Goal: Complete application form: Complete application form

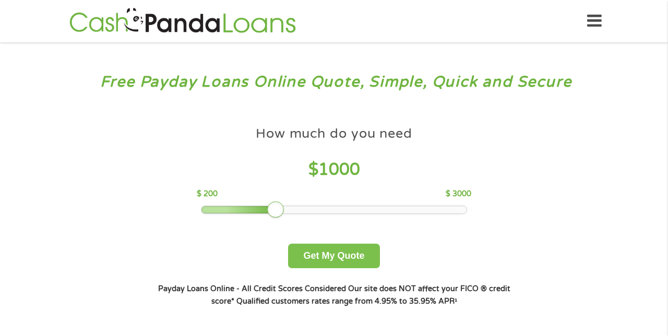
click at [344, 258] on button "Get My Quote" at bounding box center [333, 256] width 91 height 25
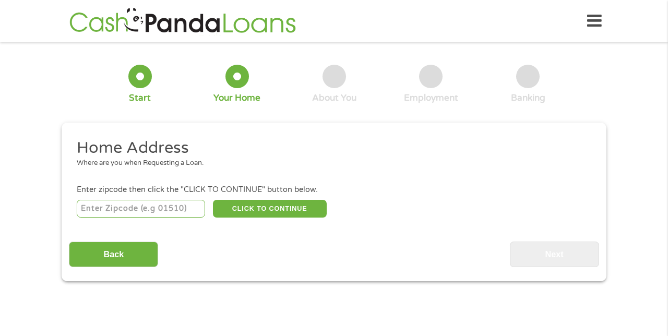
click at [131, 206] on input "number" at bounding box center [141, 209] width 129 height 18
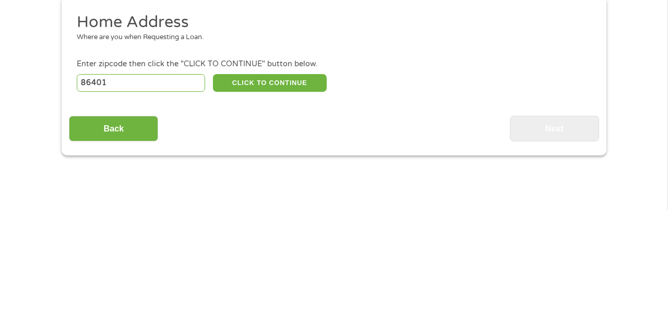
type input "86401"
click at [280, 207] on button "CLICK TO CONTINUE" at bounding box center [270, 209] width 114 height 18
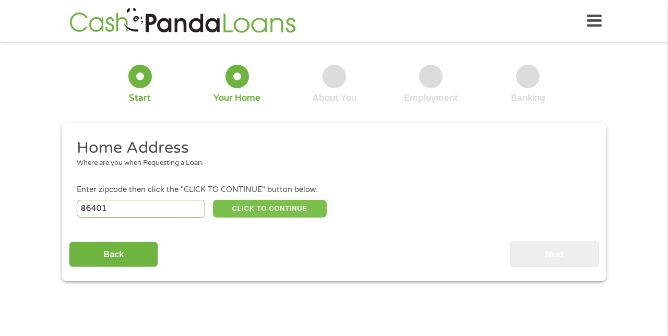
type input "86401"
type input "Kingman"
select select "[US_STATE]"
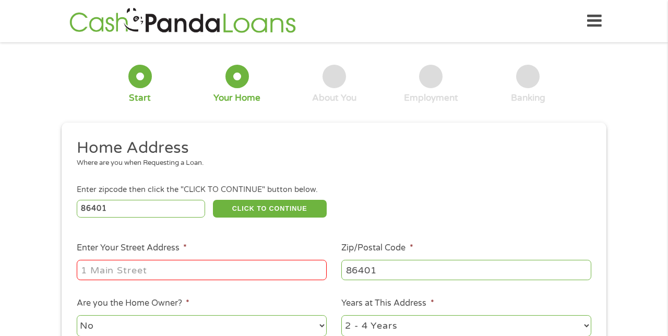
click at [185, 268] on input "Enter Your Street Address *" at bounding box center [202, 270] width 250 height 20
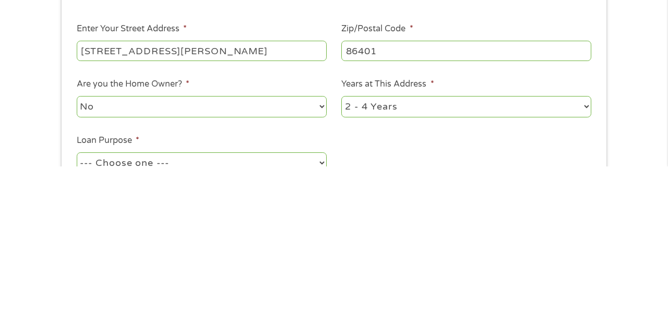
scroll to position [50, 0]
type input "[STREET_ADDRESS][PERSON_NAME]"
click at [600, 275] on div "This field is hidden when viewing the form gclid EAIaIQobChMIm6f2-JvrjwMVLzFECB…" at bounding box center [334, 246] width 545 height 347
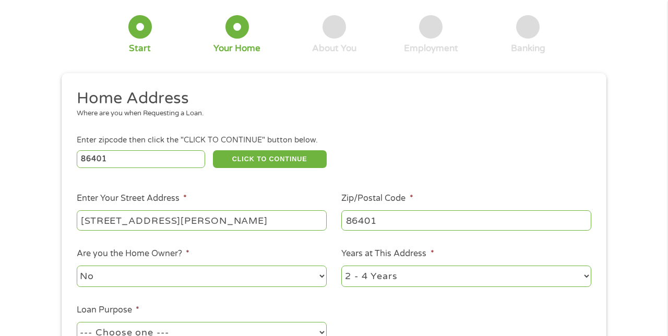
click at [582, 102] on h2 "Home Address" at bounding box center [330, 98] width 507 height 21
click at [579, 275] on select "1 Year or less 1 - 2 Years 2 - 4 Years Over 4 Years" at bounding box center [466, 276] width 250 height 21
click at [589, 281] on select "1 Year or less 1 - 2 Years 2 - 4 Years Over 4 Years" at bounding box center [466, 276] width 250 height 21
select select "12months"
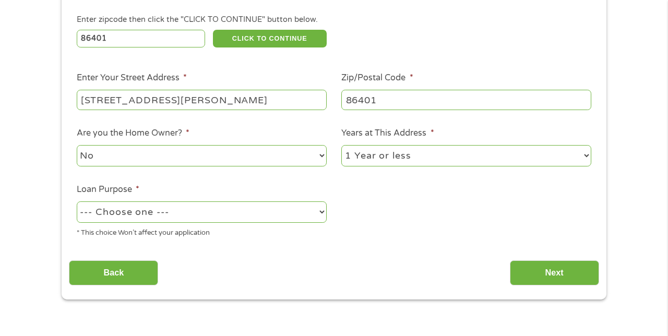
scroll to position [171, 0]
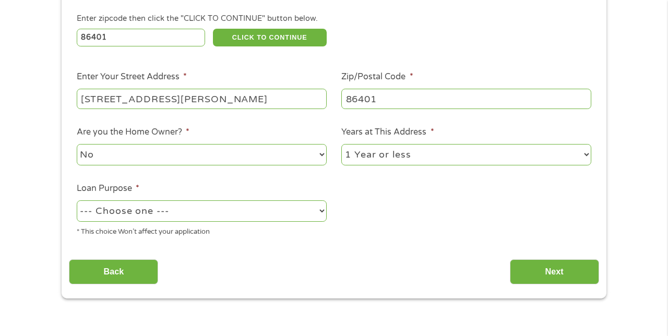
click at [222, 219] on select "--- Choose one --- Pay Bills Debt Consolidation Home Improvement Major Purchase…" at bounding box center [202, 210] width 250 height 21
select select "shorttermcash"
click at [557, 270] on input "Next" at bounding box center [554, 272] width 89 height 26
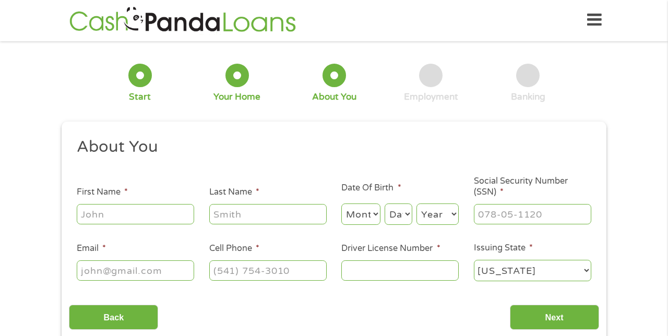
scroll to position [0, 0]
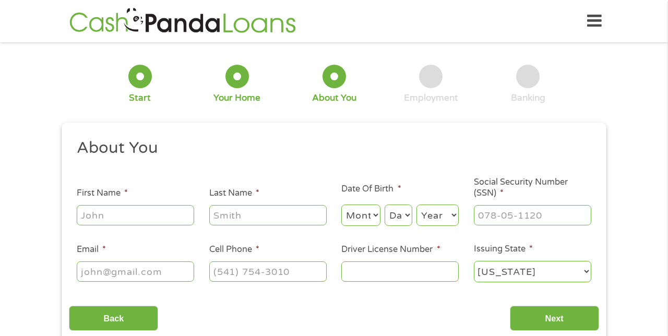
click at [114, 198] on label "First Name *" at bounding box center [102, 193] width 51 height 11
click at [114, 205] on input "First Name *" at bounding box center [135, 215] width 117 height 20
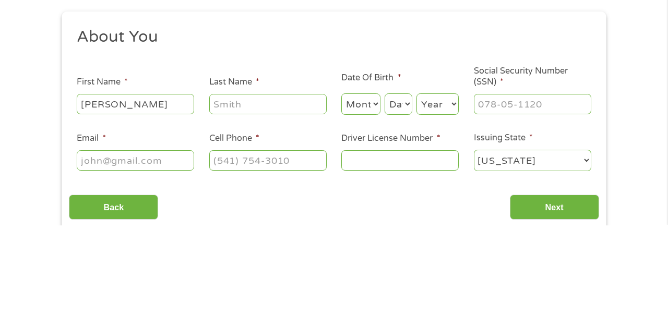
type input "[PERSON_NAME]"
click at [245, 213] on input "Last Name *" at bounding box center [267, 215] width 117 height 20
type input "[PERSON_NAME]"
click at [363, 221] on select "Month 1 2 3 4 5 6 7 8 9 10 11 12" at bounding box center [360, 215] width 39 height 21
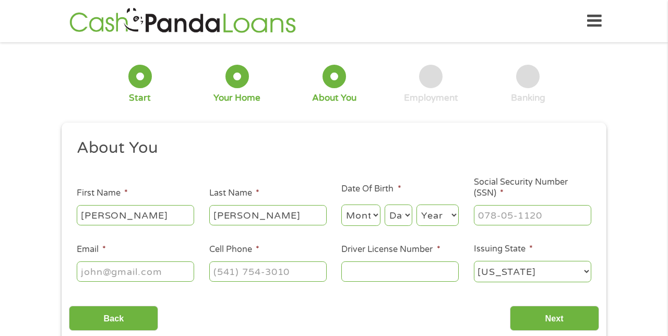
select select "7"
click at [407, 220] on select "Day 1 2 3 4 5 6 7 8 9 10 11 12 13 14 15 16 17 18 19 20 21 22 23 24 25 26 27 28 …" at bounding box center [399, 215] width 28 height 21
select select "29"
click at [433, 218] on select "Year [DATE] 2006 2005 2004 2003 2002 2001 2000 1999 1998 1997 1996 1995 1994 19…" at bounding box center [438, 215] width 42 height 21
select select "1955"
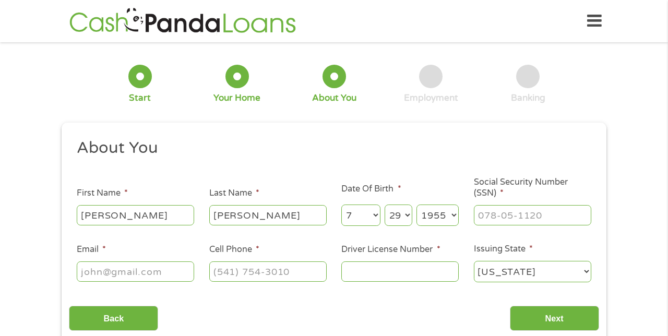
click at [523, 218] on input "Social Security Number (SSN) *" at bounding box center [532, 215] width 117 height 20
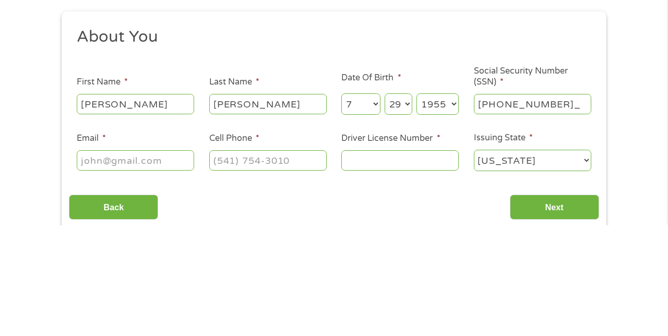
type input "551-98-2889"
click at [142, 273] on input "Email *" at bounding box center [135, 272] width 117 height 20
type input "[EMAIL_ADDRESS][DOMAIN_NAME]"
click at [277, 269] on input "Cell Phone *" at bounding box center [267, 272] width 117 height 20
type input "[PHONE_NUMBER]"
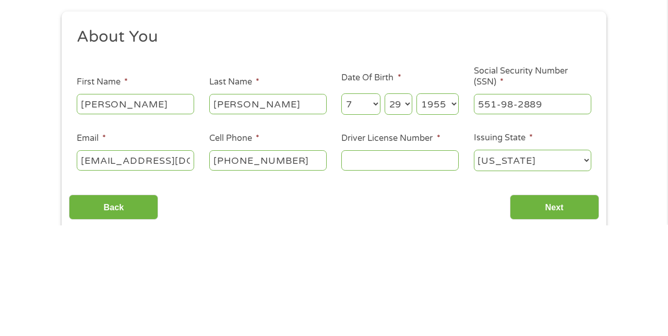
click at [368, 274] on input "Driver License Number *" at bounding box center [399, 272] width 117 height 20
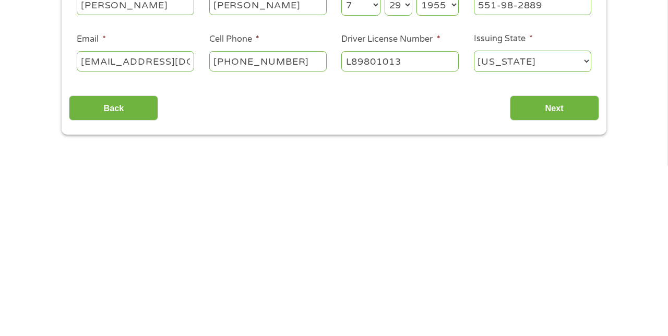
scroll to position [41, 0]
type input "L89801013"
click at [552, 281] on input "Next" at bounding box center [554, 278] width 89 height 26
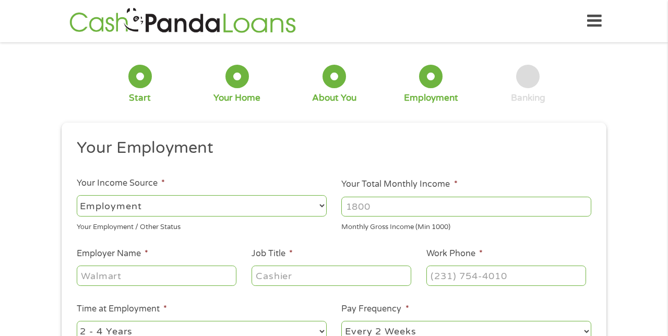
scroll to position [0, 0]
click at [176, 210] on select "--- Choose one --- Employment [DEMOGRAPHIC_DATA] Benefits" at bounding box center [202, 205] width 250 height 21
select select "benefits"
type input "Other"
type input "[PHONE_NUMBER]"
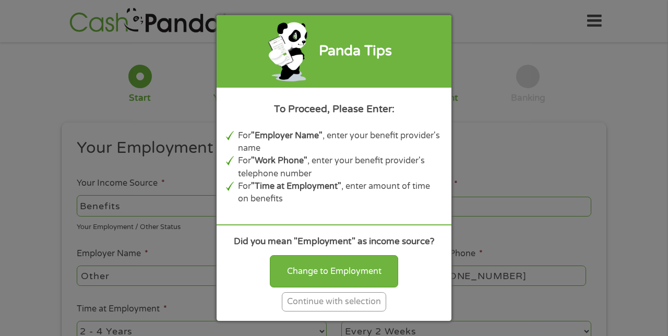
click at [343, 312] on div "Continue with selection" at bounding box center [334, 301] width 104 height 19
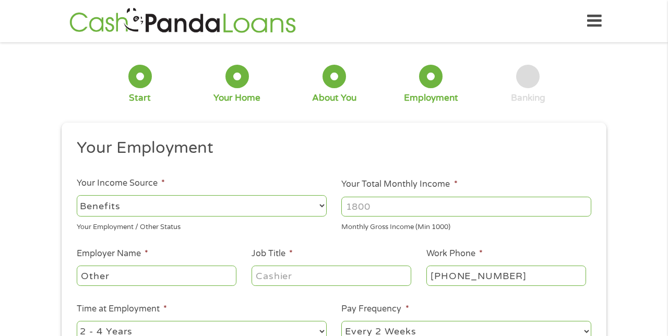
click at [390, 206] on input "Your Total Monthly Income *" at bounding box center [466, 207] width 250 height 20
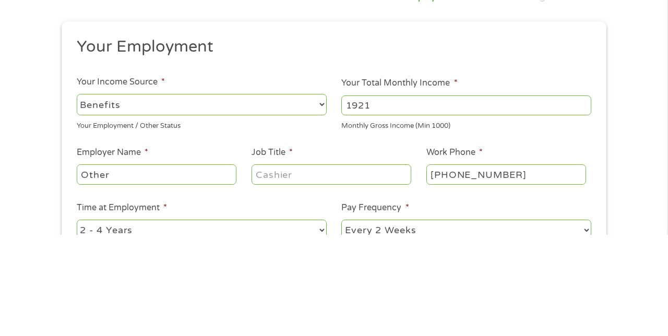
type input "1921"
click at [150, 277] on input "Other" at bounding box center [157, 276] width 160 height 20
type input "O"
type input "Social Security"
click at [297, 276] on input "Job Title *" at bounding box center [332, 276] width 160 height 20
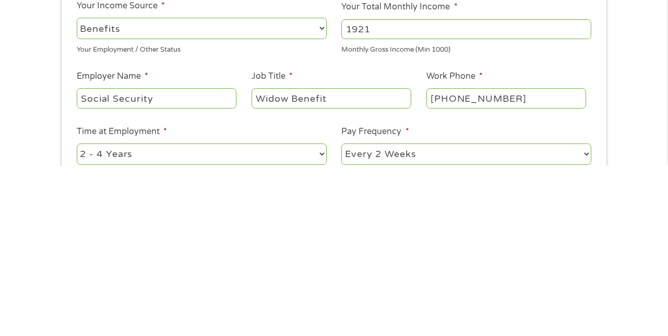
scroll to position [9, 0]
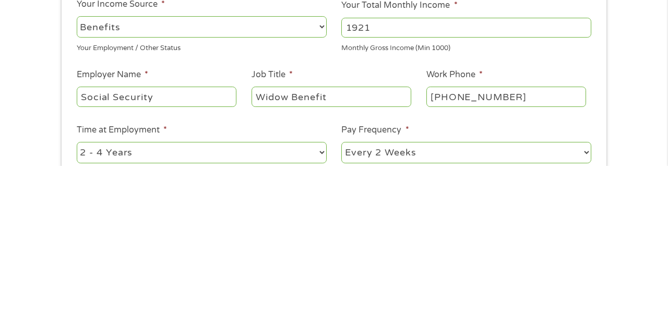
type input "Widow Benefit"
click at [535, 262] on input "[PHONE_NUMBER]" at bounding box center [507, 267] width 160 height 20
type input "[PHONE_NUMBER]"
click at [161, 322] on select "--- Choose one --- 1 Year or less 1 - 2 Years 2 - 4 Years Over 4 Years" at bounding box center [202, 322] width 250 height 21
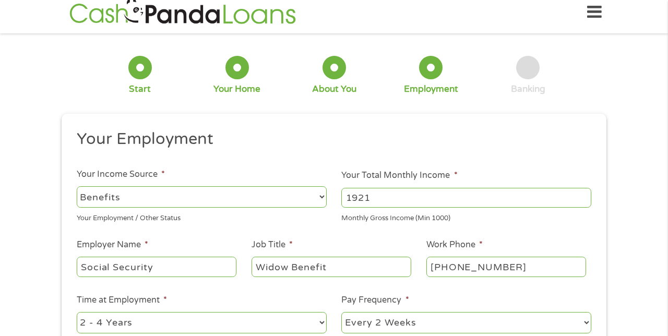
select select "60months"
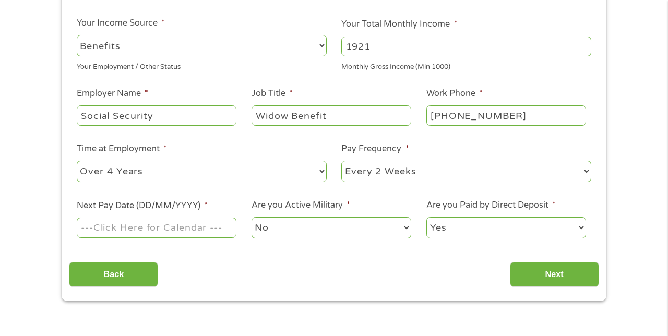
scroll to position [162, 0]
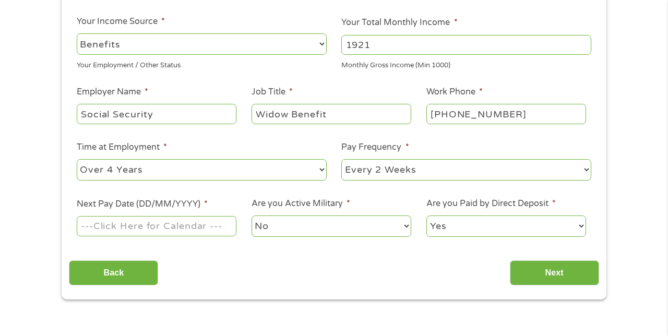
click at [416, 172] on select "--- Choose one --- Every 2 Weeks Every Week Monthly Semi-Monthly" at bounding box center [466, 169] width 250 height 21
select select "monthly"
click at [197, 226] on input "Next Pay Date (DD/MM/YYYY) *" at bounding box center [157, 226] width 160 height 20
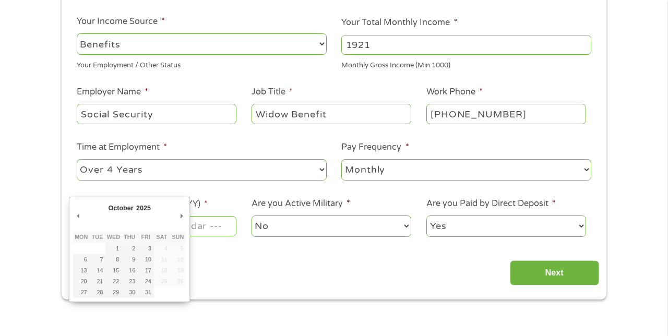
type input "[DATE]"
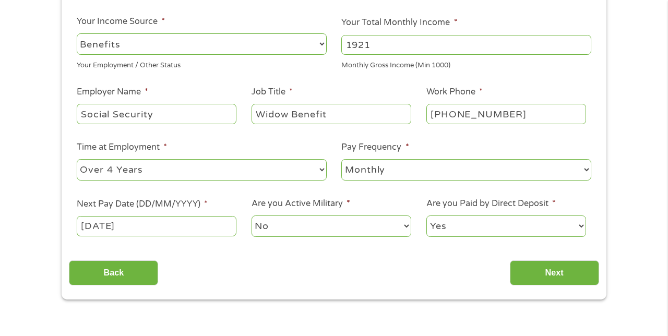
click at [190, 227] on input "[DATE]" at bounding box center [157, 226] width 160 height 20
click at [206, 229] on input "[DATE]" at bounding box center [157, 226] width 160 height 20
click at [553, 273] on input "Next" at bounding box center [554, 274] width 89 height 26
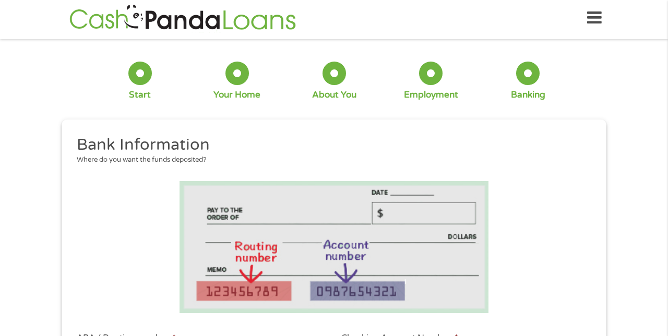
scroll to position [0, 0]
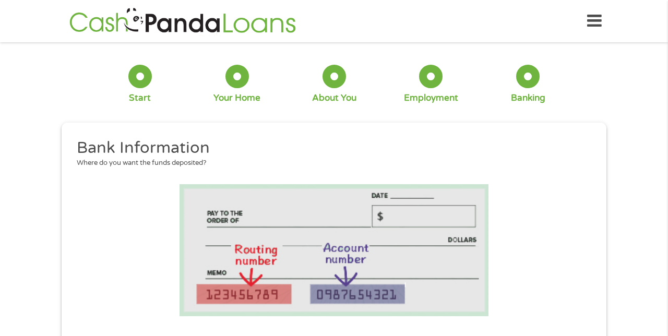
click at [78, 257] on li at bounding box center [334, 250] width 530 height 132
click at [559, 163] on div "Where do you want the funds deposited?" at bounding box center [330, 163] width 507 height 10
